Goal: Find specific page/section

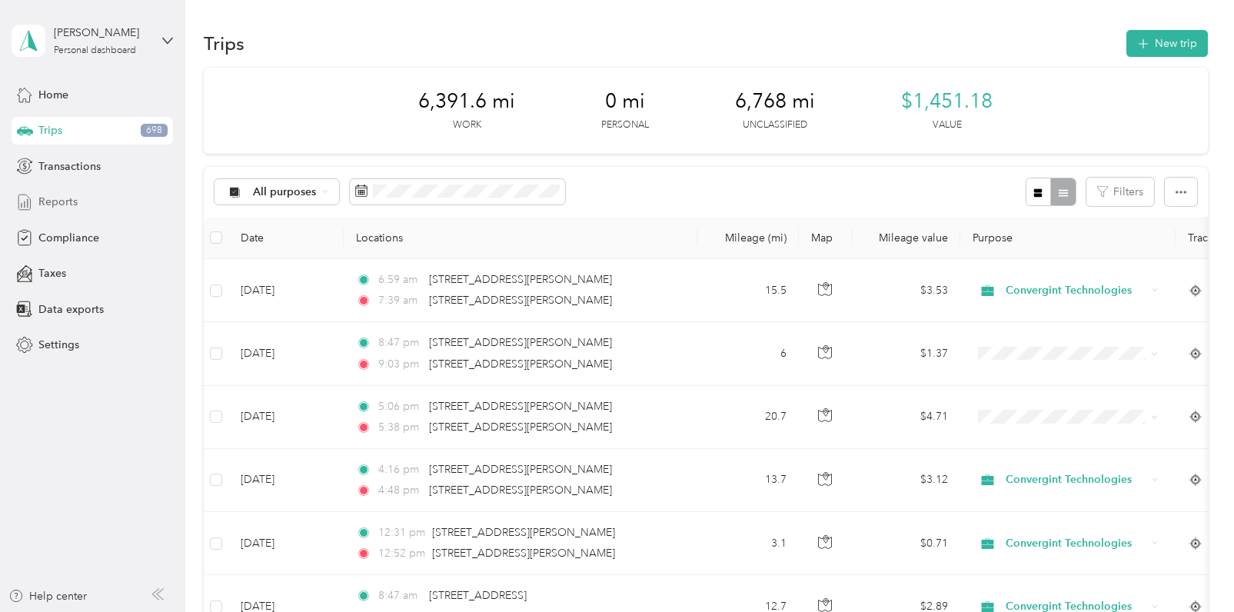
click at [59, 200] on span "Reports" at bounding box center [57, 202] width 39 height 16
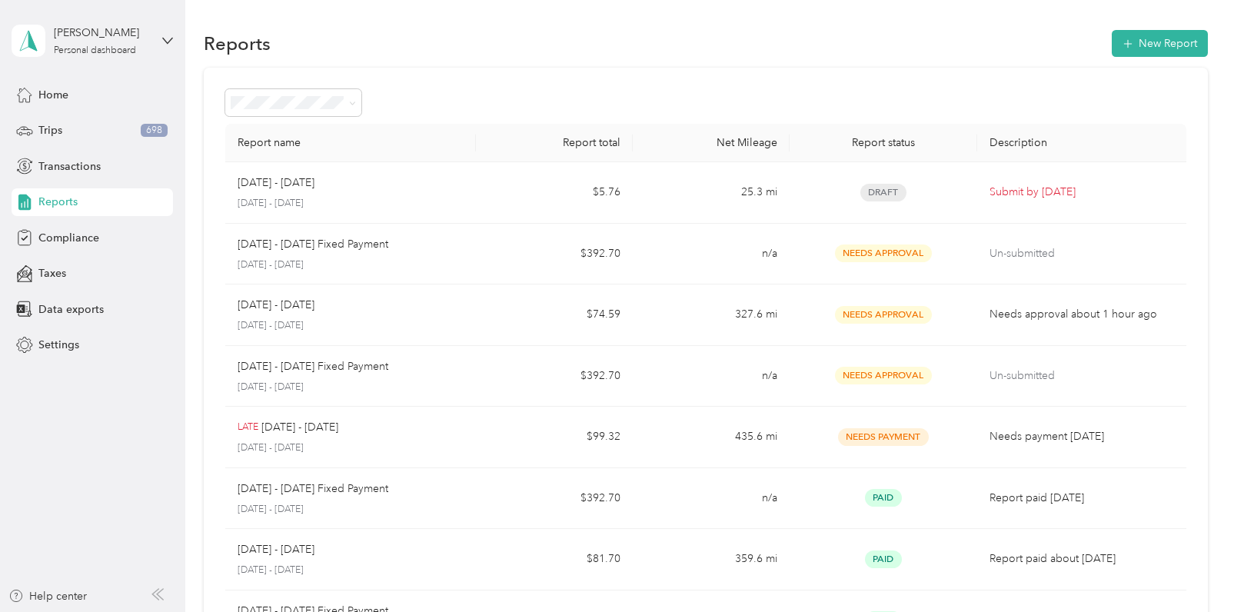
drag, startPoint x: 118, startPoint y: 508, endPoint x: 128, endPoint y: 459, distance: 49.6
click at [118, 508] on aside "Kenneth Dennison Personal dashboard Home Trips 698 Transactions Reports Complia…" at bounding box center [92, 306] width 185 height 612
